Goal: Transaction & Acquisition: Book appointment/travel/reservation

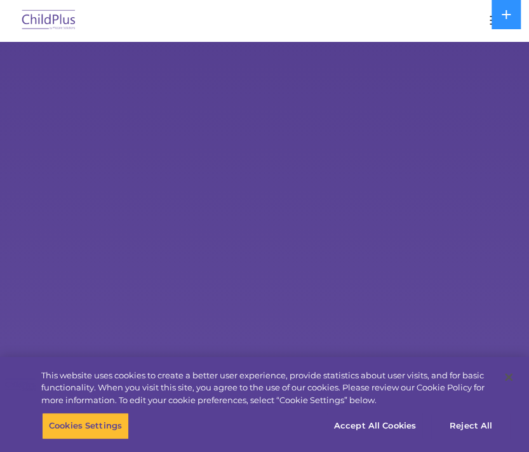
select select "MEDIUM"
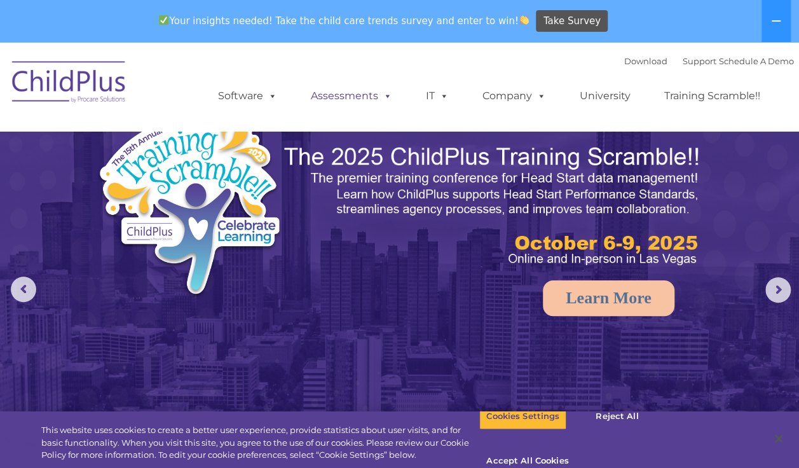
click at [347, 103] on link "Assessments" at bounding box center [351, 95] width 107 height 25
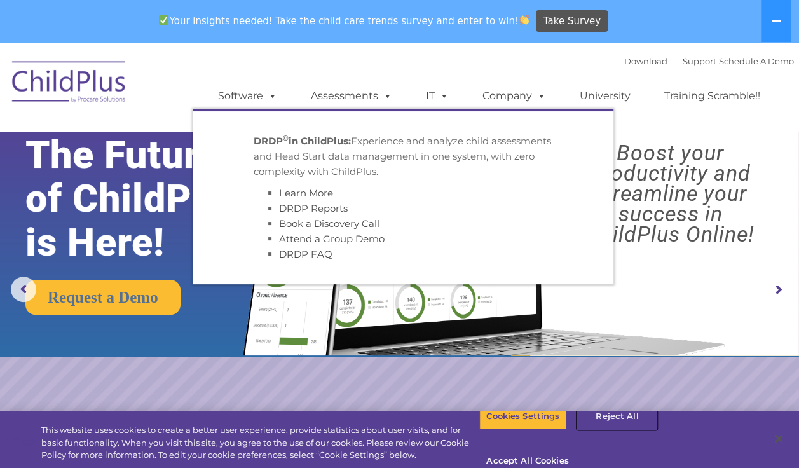
click at [529, 422] on button "Reject All" at bounding box center [616, 416] width 79 height 27
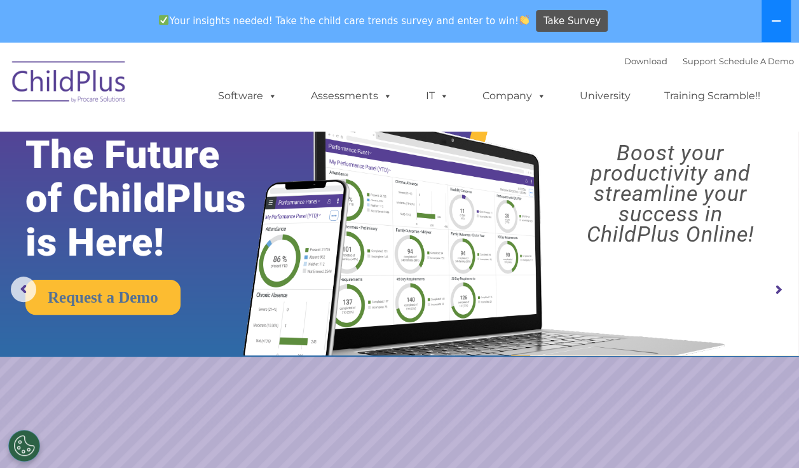
click at [529, 23] on icon at bounding box center [776, 21] width 10 height 10
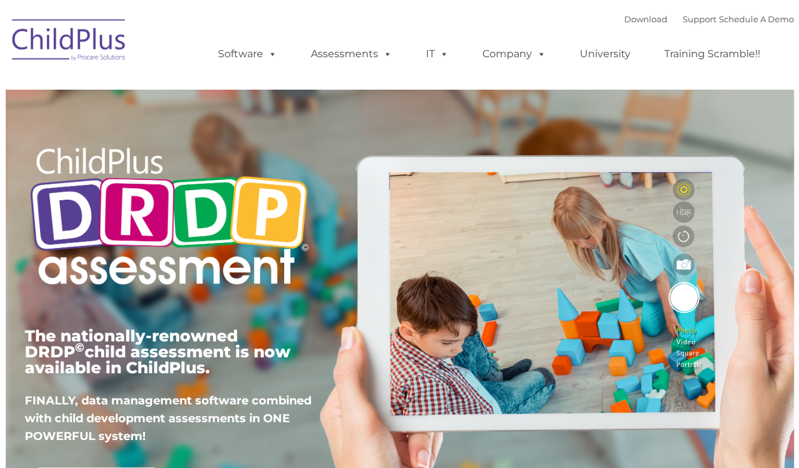
type input ""
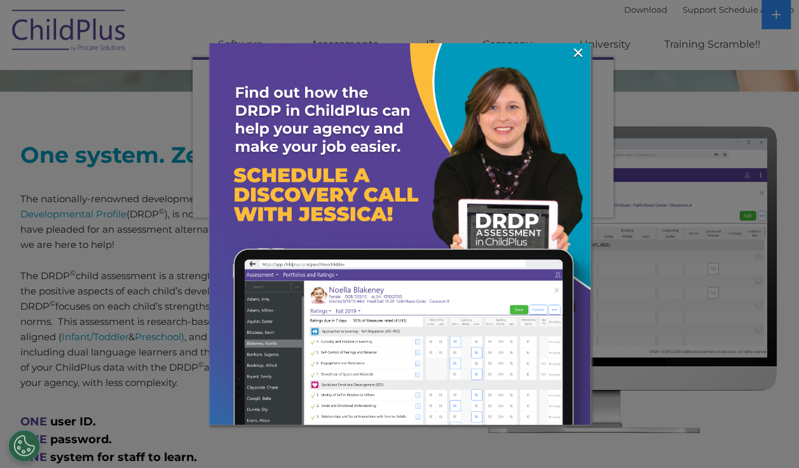
scroll to position [452, 0]
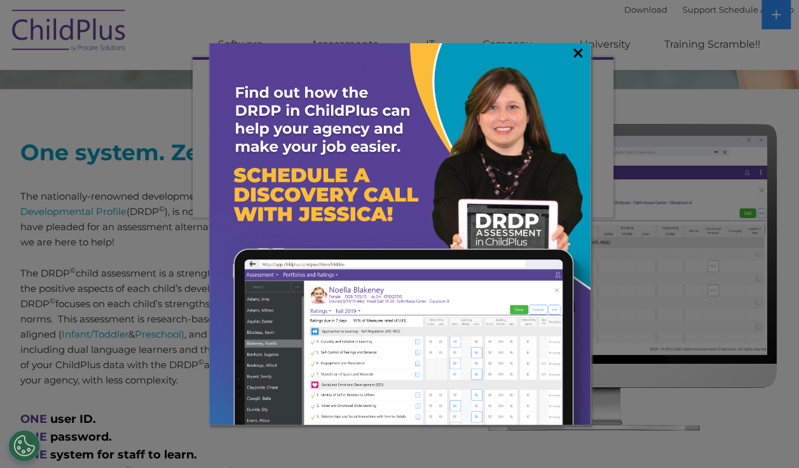
click at [573, 57] on link "×" at bounding box center [577, 52] width 15 height 13
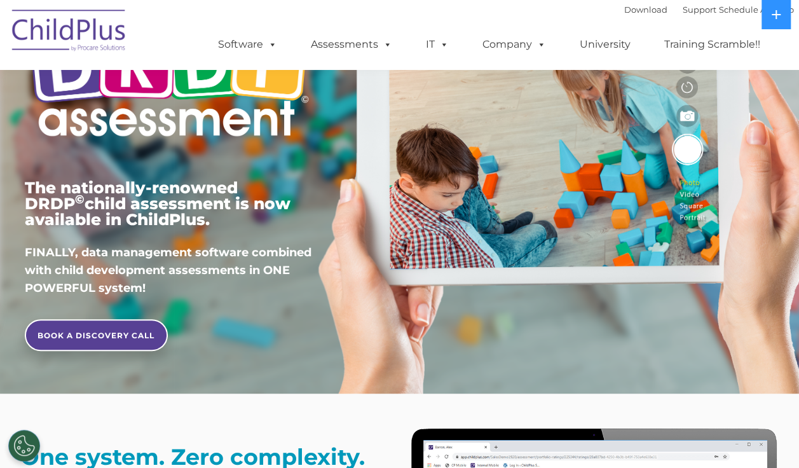
scroll to position [0, 0]
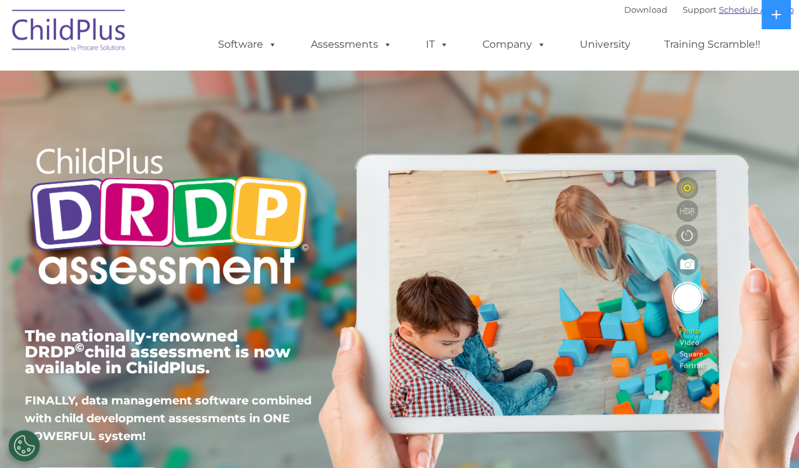
click at [733, 12] on link "Schedule A Demo" at bounding box center [755, 9] width 75 height 10
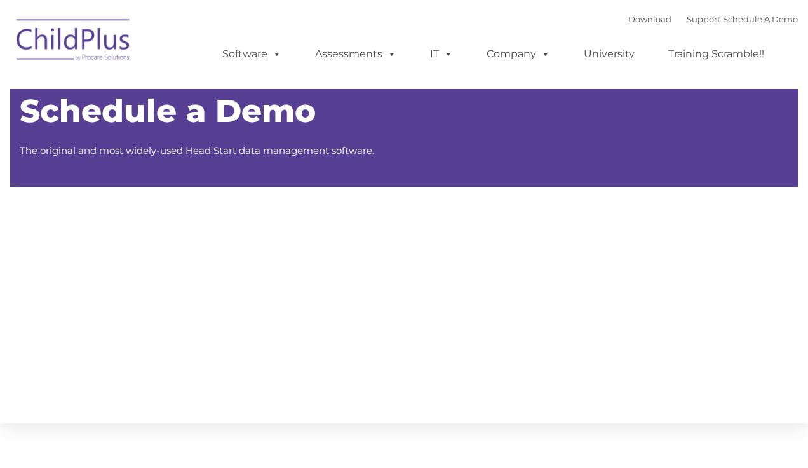
type input ""
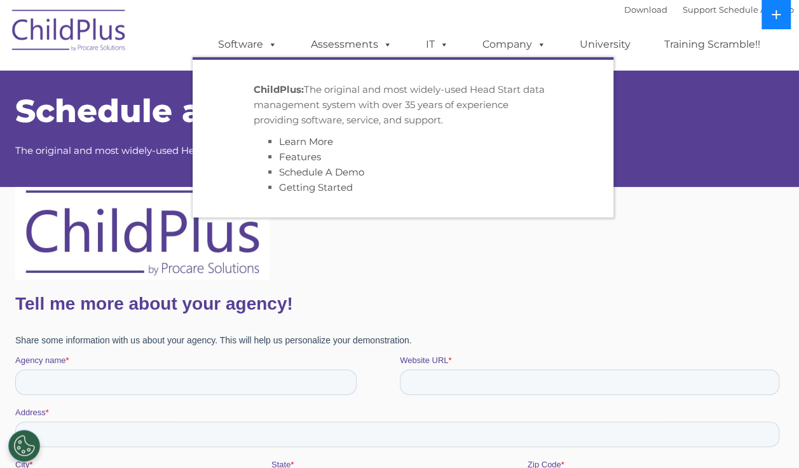
click at [781, 27] on button at bounding box center [775, 14] width 29 height 29
